Goal: Check status: Check status

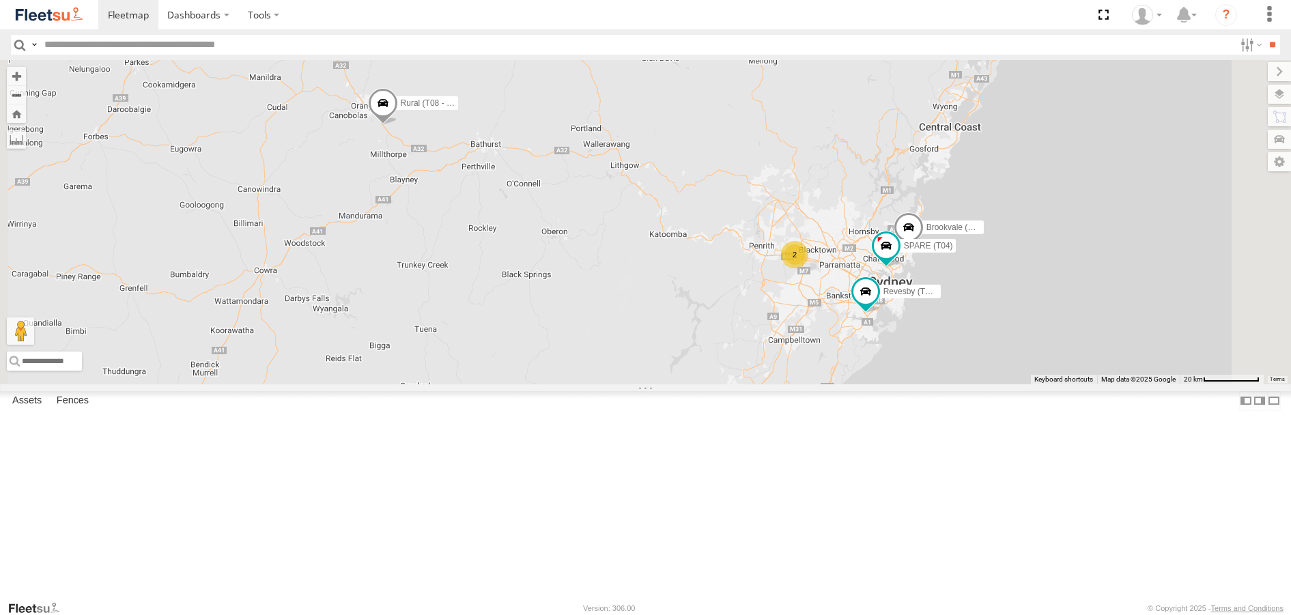
click at [0, 0] on div "Blacktown #1 (T09 - [PERSON_NAME]) All Assets [GEOGRAPHIC_DATA] -33.78204 150.8…" at bounding box center [0, 0] width 0 height 0
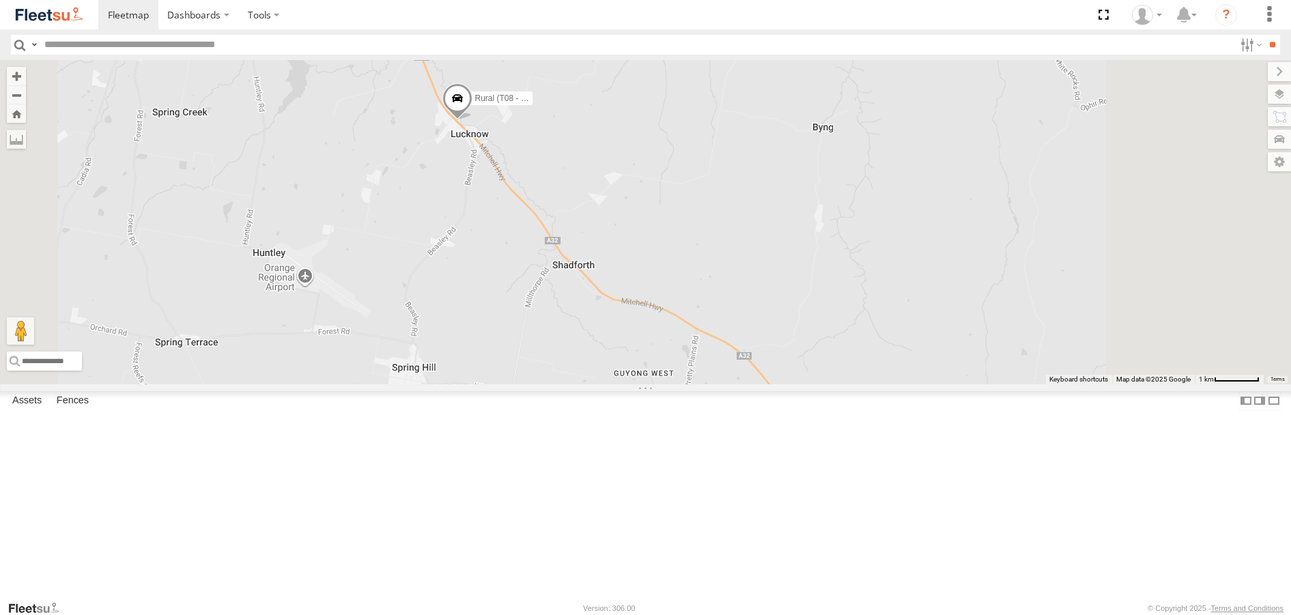
drag, startPoint x: 688, startPoint y: 160, endPoint x: 592, endPoint y: 280, distance: 153.9
click at [592, 278] on div "Brookvale (T10 - [PERSON_NAME]) Rural (T08 - [PERSON_NAME]) Revesby (T07 - [PER…" at bounding box center [645, 221] width 1291 height 323
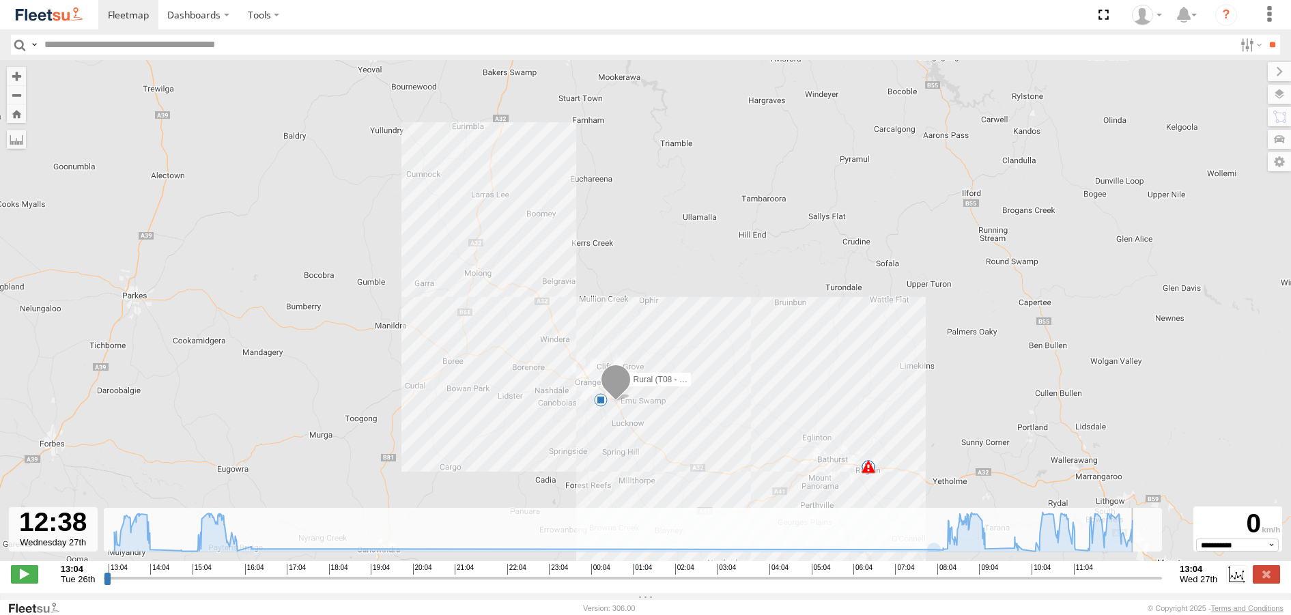
drag, startPoint x: 1101, startPoint y: 584, endPoint x: 1138, endPoint y: 588, distance: 37.1
type input "**********"
click at [1138, 584] on input "range" at bounding box center [633, 577] width 1058 height 13
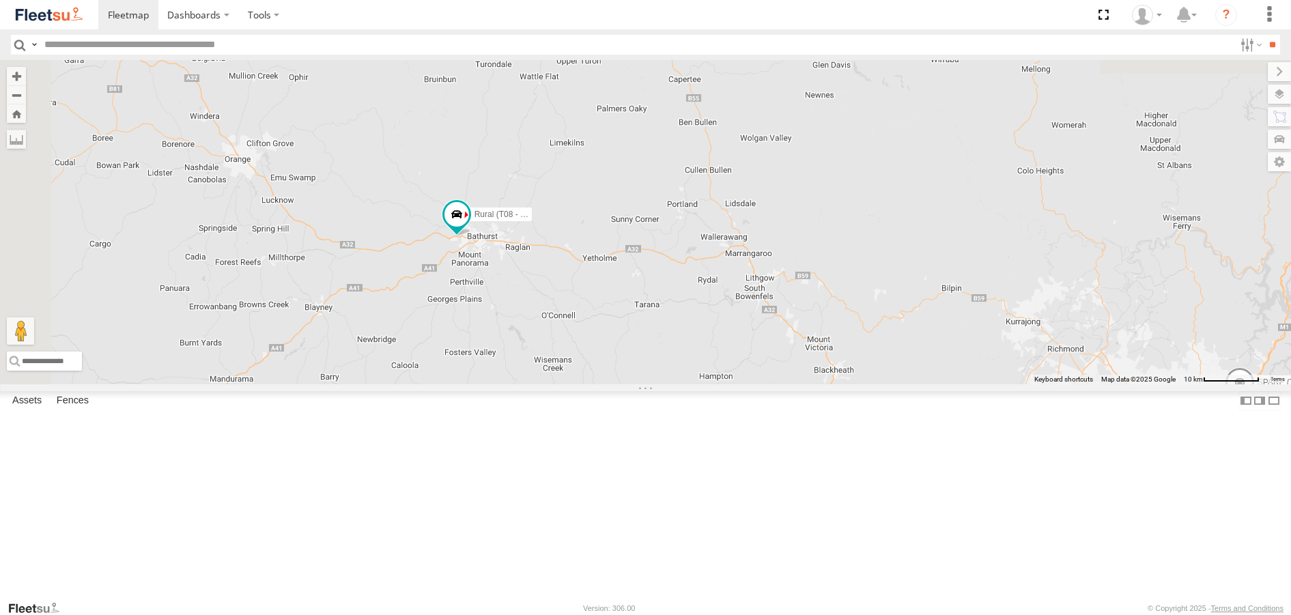
drag, startPoint x: 470, startPoint y: 222, endPoint x: 703, endPoint y: 389, distance: 286.7
click at [707, 384] on div "Brookvale (T10 - Gary) Rural (T08 - Matt) Blacktown #1 (T09 - Brian) Blacktown …" at bounding box center [645, 221] width 1291 height 323
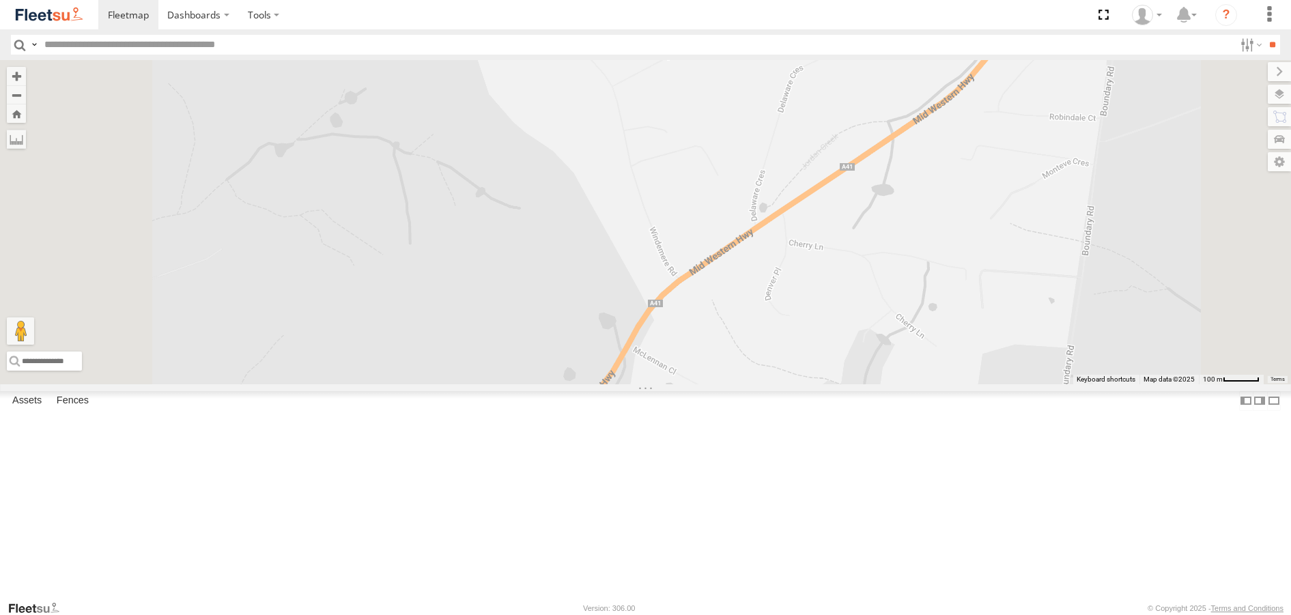
drag, startPoint x: 601, startPoint y: 121, endPoint x: 583, endPoint y: 434, distance: 313.1
click at [583, 384] on div "Brookvale (T10 - Gary) Rural (T08 - Matt) Blacktown #1 (T09 - Brian) Blacktown …" at bounding box center [645, 221] width 1291 height 323
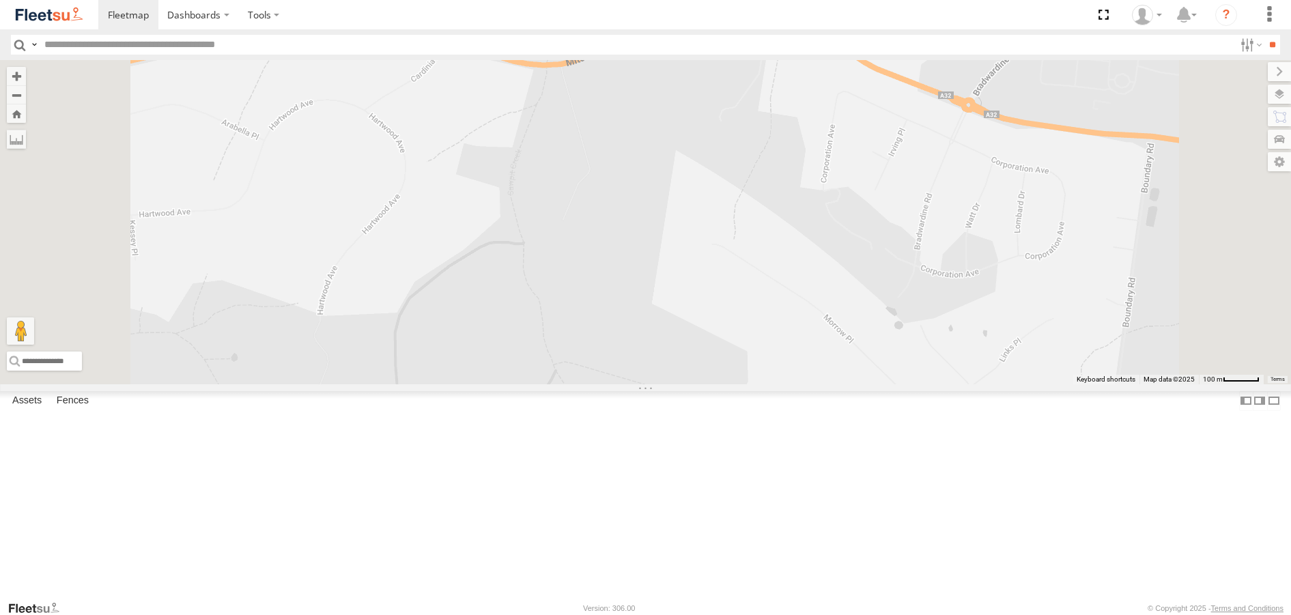
drag, startPoint x: 618, startPoint y: 156, endPoint x: 628, endPoint y: 452, distance: 296.4
click at [631, 384] on div "Brookvale (T10 - Gary) Rural (T08 - Matt) Blacktown #1 (T09 - Brian) Blacktown …" at bounding box center [645, 221] width 1291 height 323
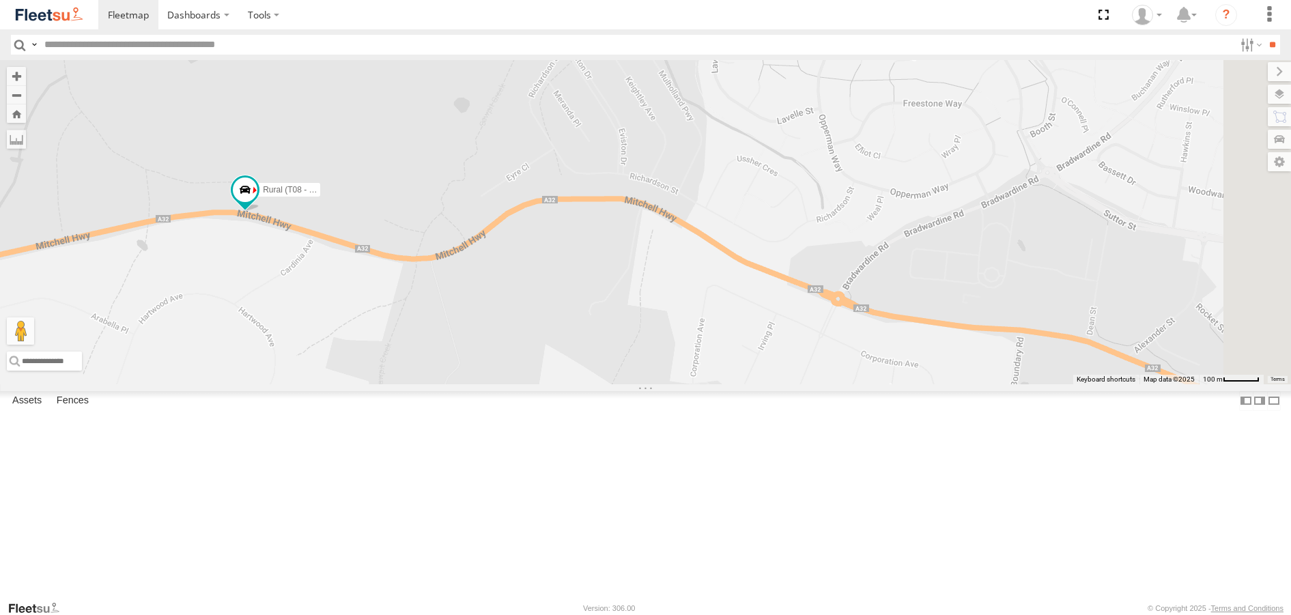
drag, startPoint x: 985, startPoint y: 392, endPoint x: 867, endPoint y: 473, distance: 143.9
click at [867, 384] on div "Brookvale (T10 - Gary) Rural (T08 - Matt) Blacktown #1 (T09 - Brian) Blacktown …" at bounding box center [645, 221] width 1291 height 323
